Goal: Find specific page/section: Find specific page/section

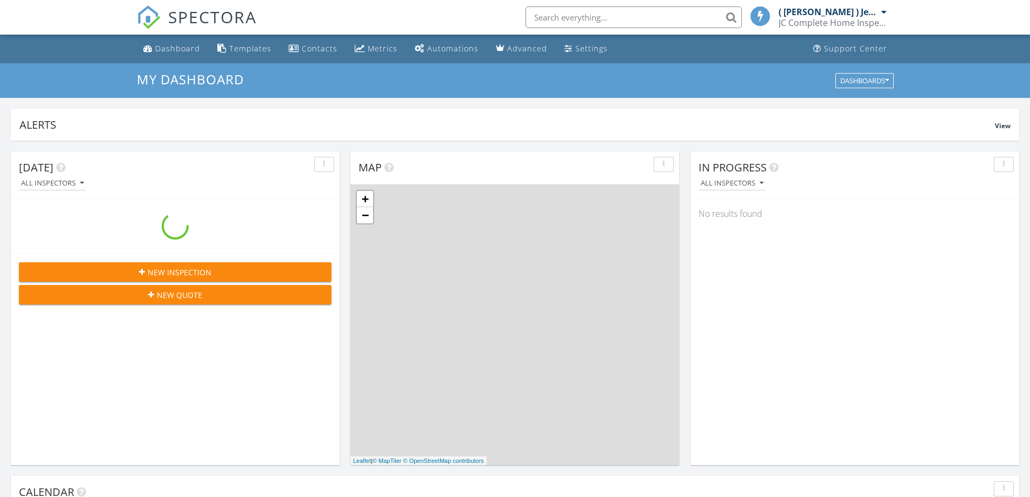
scroll to position [1001, 1047]
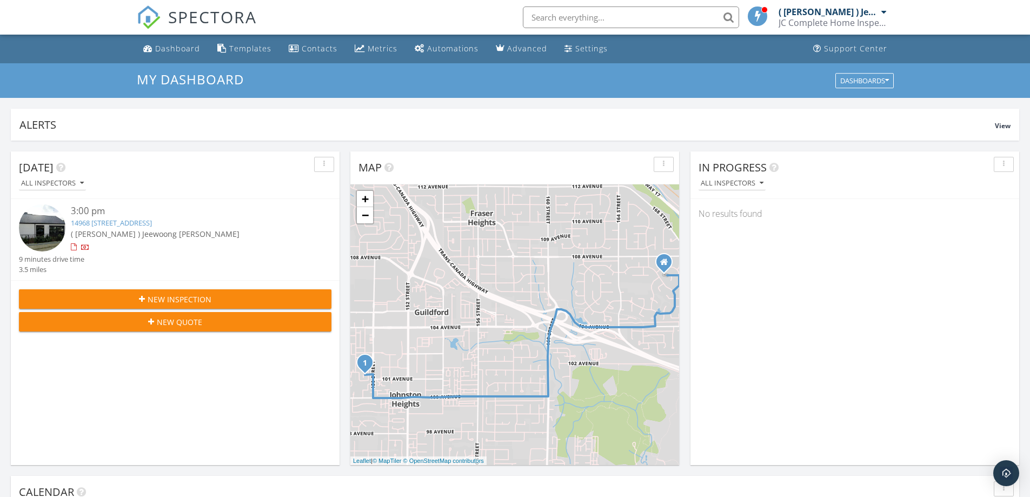
click at [573, 19] on input "text" at bounding box center [631, 17] width 216 height 22
type input "richard"
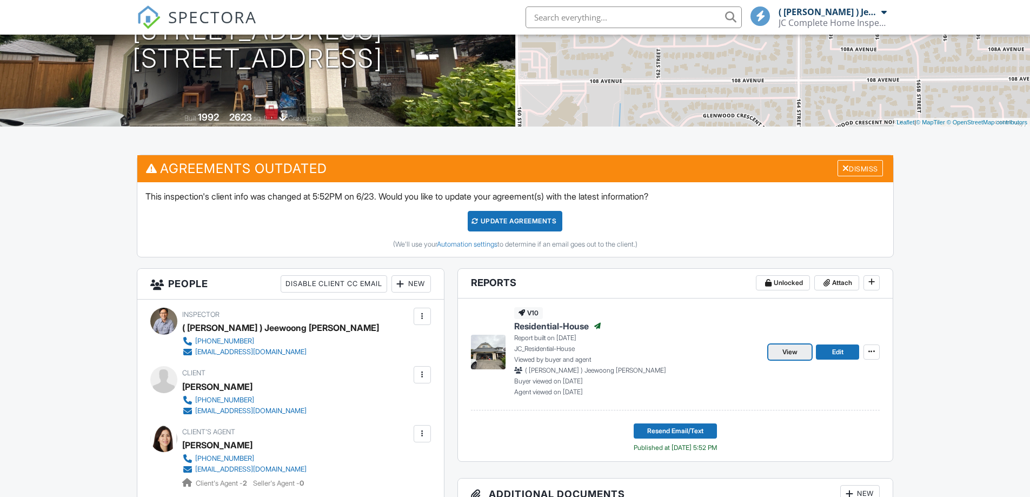
click at [784, 355] on span "View" at bounding box center [790, 352] width 15 height 11
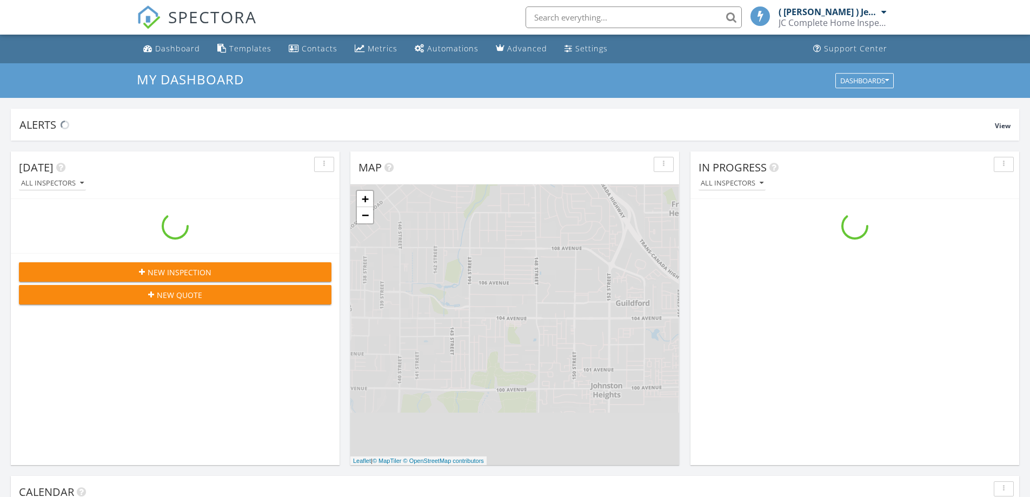
scroll to position [1001, 1047]
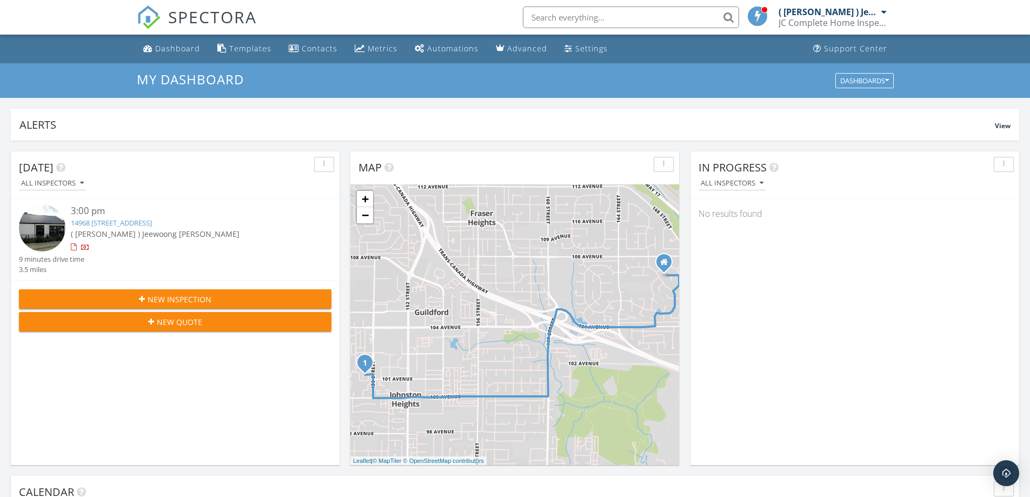
click at [620, 14] on input "text" at bounding box center [631, 17] width 216 height 22
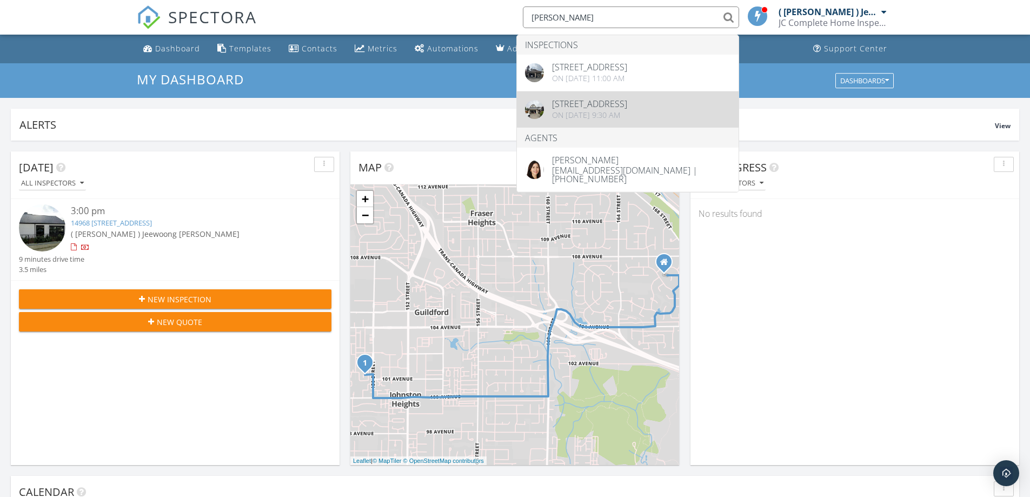
type input "[PERSON_NAME]"
